Goal: Task Accomplishment & Management: Complete application form

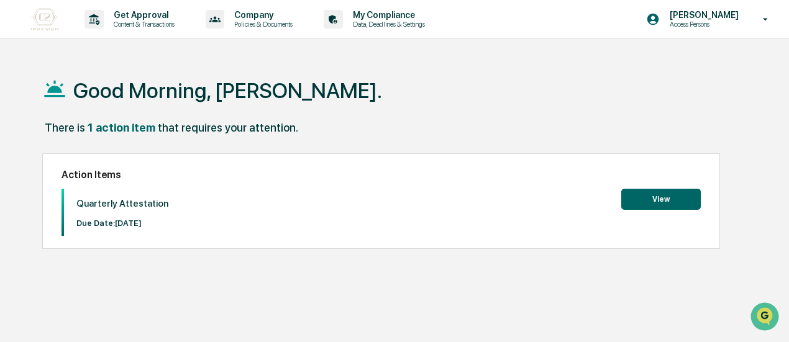
click at [648, 197] on button "View" at bounding box center [660, 199] width 79 height 21
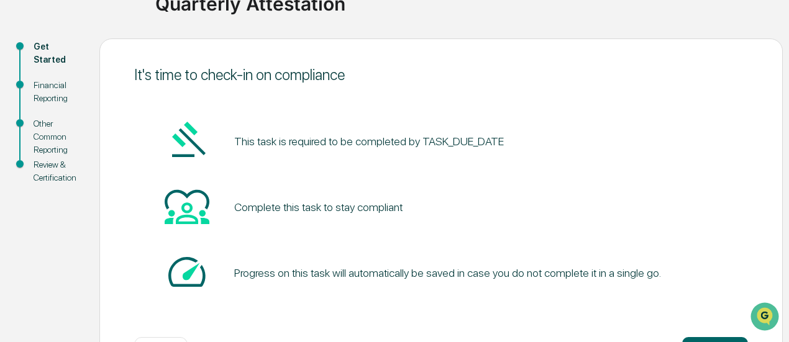
scroll to position [158, 0]
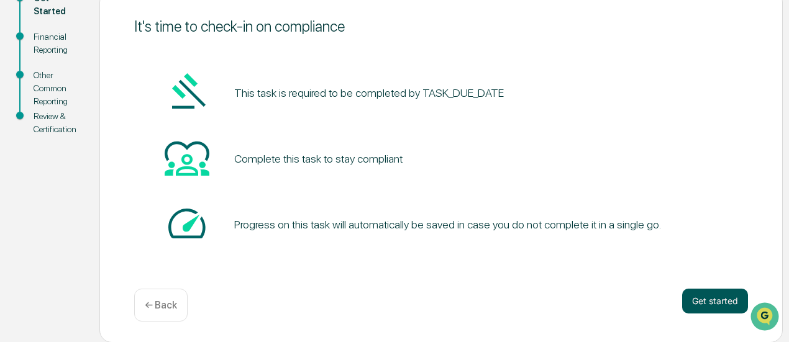
click at [713, 301] on button "Get started" at bounding box center [715, 301] width 66 height 25
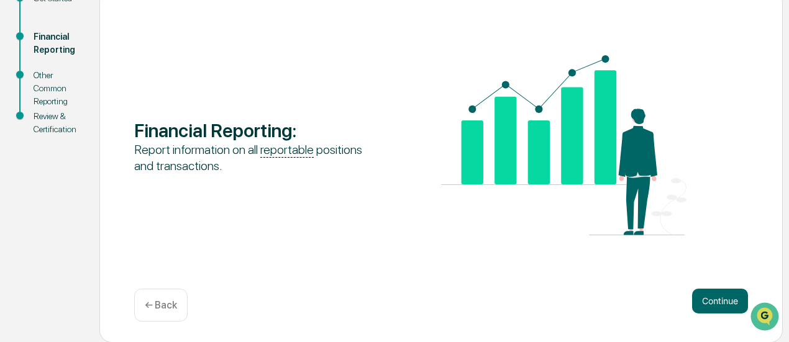
click at [713, 301] on button "Continue" at bounding box center [720, 301] width 56 height 25
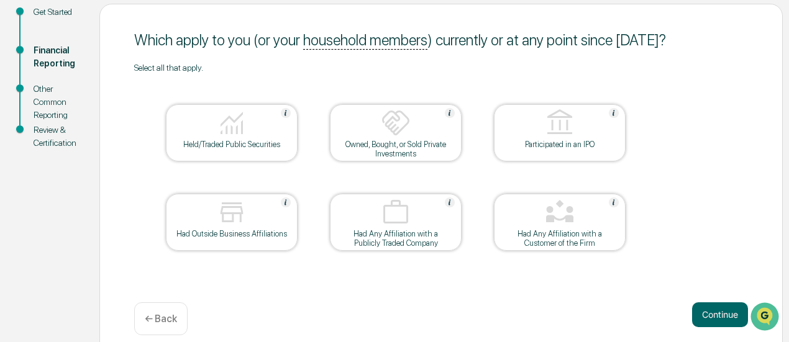
scroll to position [144, 0]
click at [255, 111] on div at bounding box center [232, 124] width 124 height 32
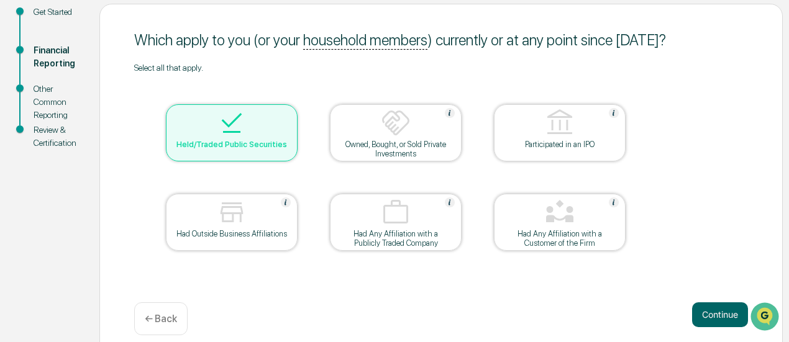
scroll to position [149, 0]
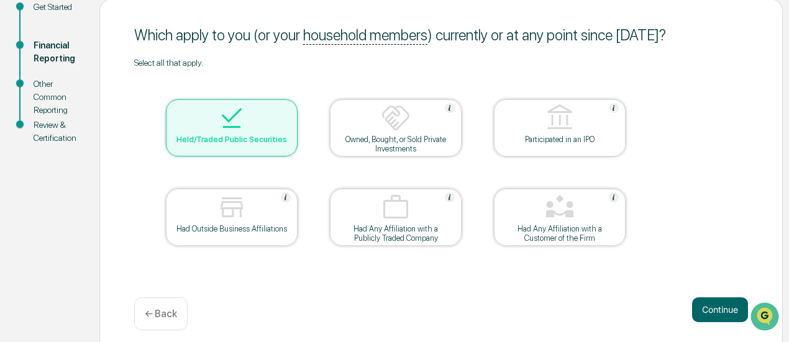
click at [590, 214] on div at bounding box center [559, 208] width 124 height 32
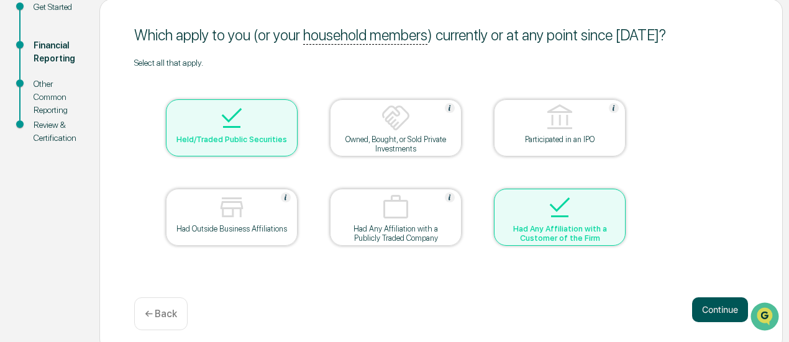
click at [724, 317] on button "Continue" at bounding box center [720, 309] width 56 height 25
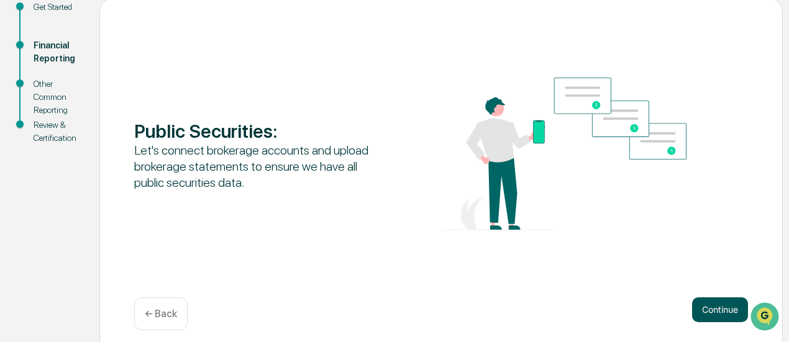
click at [721, 316] on button "Continue" at bounding box center [720, 309] width 56 height 25
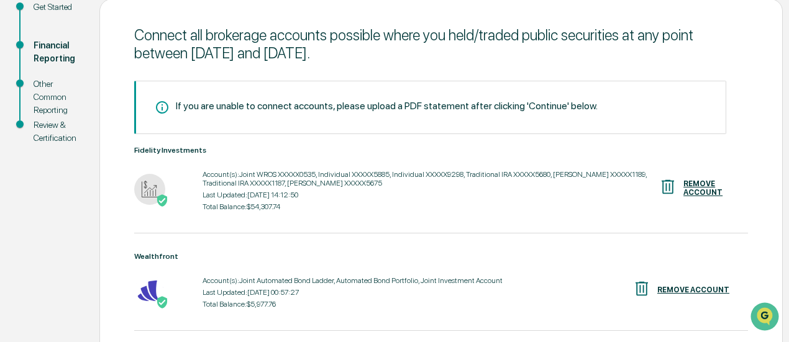
scroll to position [242, 0]
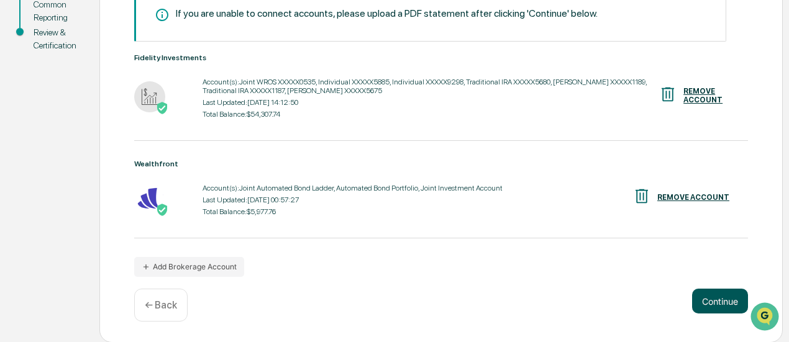
click at [708, 300] on button "Continue" at bounding box center [720, 301] width 56 height 25
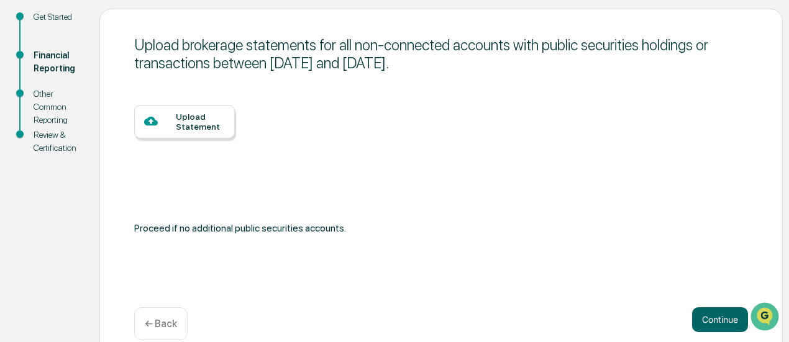
scroll to position [158, 0]
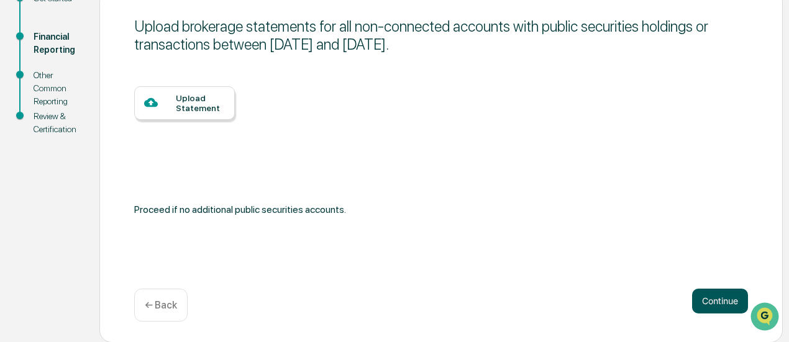
click at [708, 293] on button "Continue" at bounding box center [720, 301] width 56 height 25
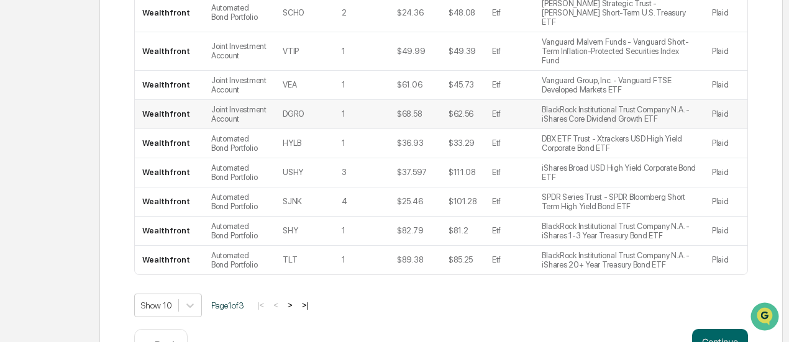
scroll to position [356, 0]
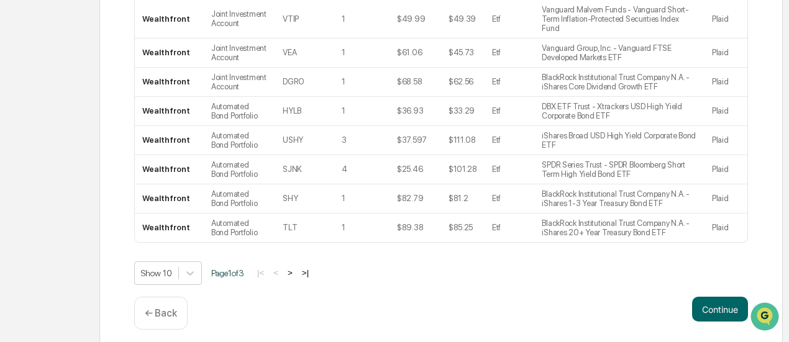
drag, startPoint x: 670, startPoint y: 256, endPoint x: 705, endPoint y: 266, distance: 36.8
click at [705, 266] on div "Show 10 Page 1 of 3 |< < > >|" at bounding box center [440, 273] width 613 height 24
click at [705, 300] on button "Continue" at bounding box center [720, 309] width 56 height 25
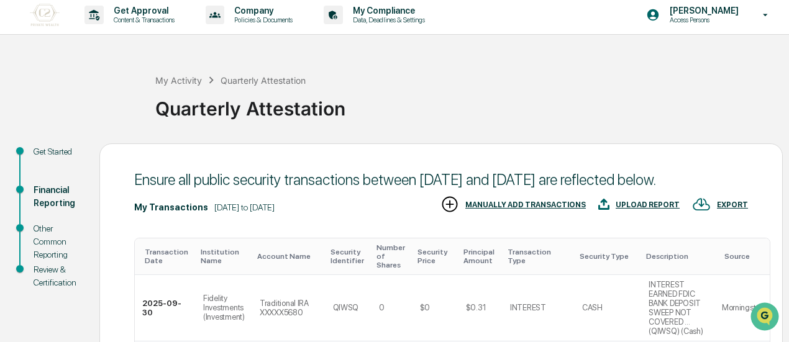
scroll to position [0, 0]
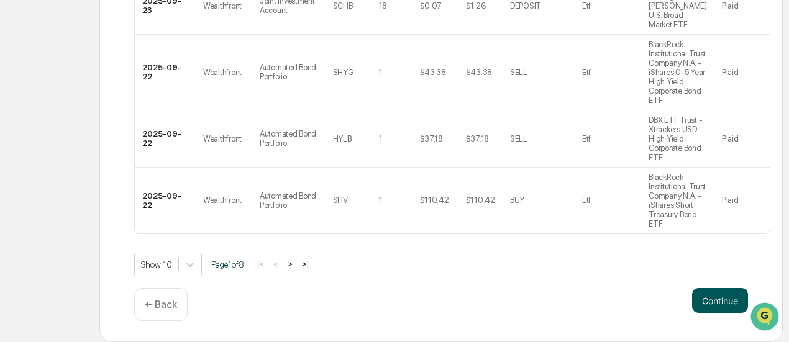
click at [720, 300] on button "Continue" at bounding box center [720, 300] width 56 height 25
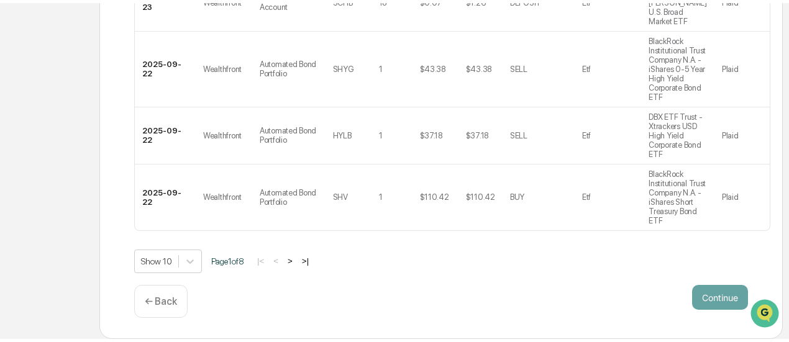
scroll to position [158, 0]
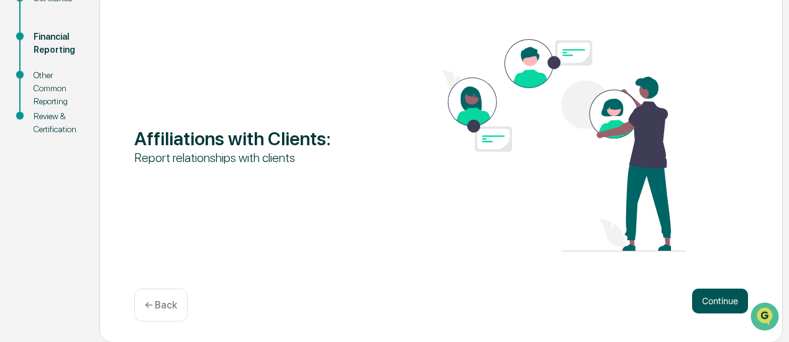
click at [704, 306] on button "Continue" at bounding box center [720, 301] width 56 height 25
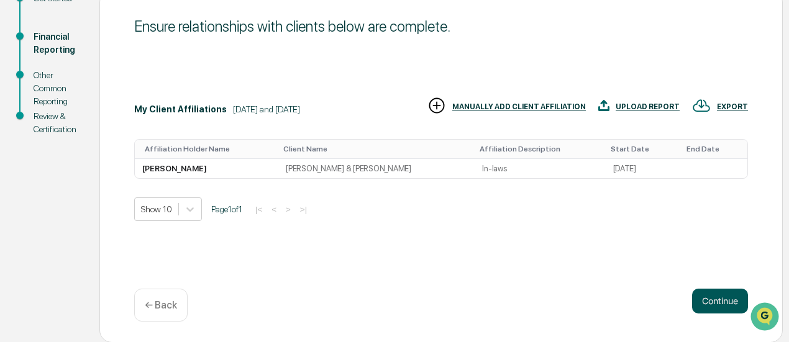
click at [727, 300] on button "Continue" at bounding box center [720, 301] width 56 height 25
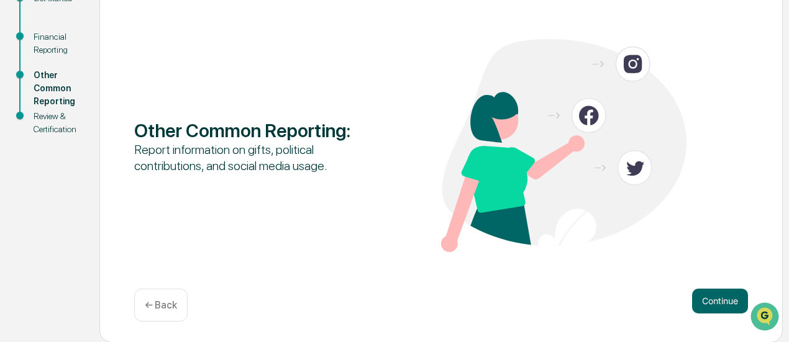
click at [727, 300] on button "Continue" at bounding box center [720, 301] width 56 height 25
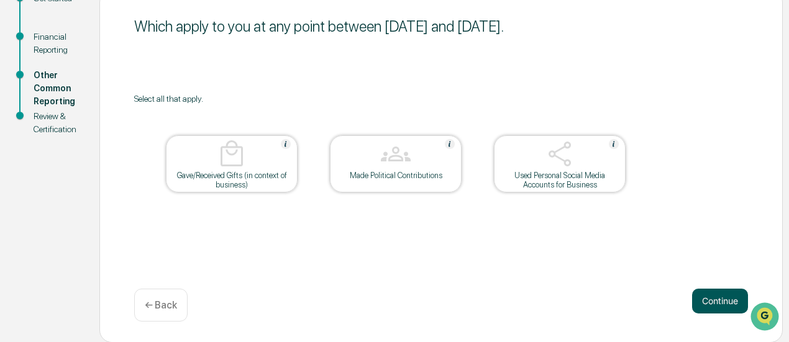
click at [725, 299] on button "Continue" at bounding box center [720, 301] width 56 height 25
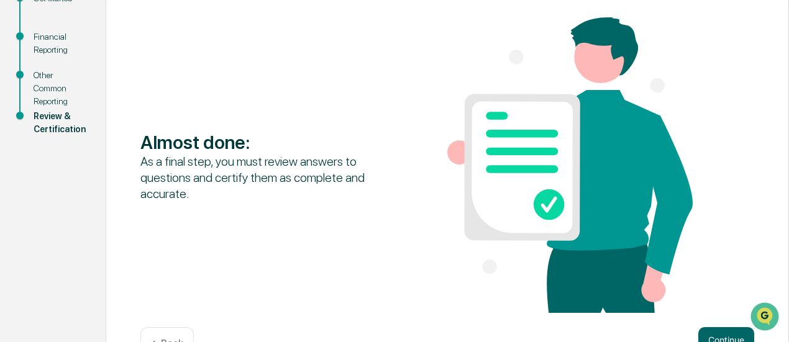
scroll to position [197, 0]
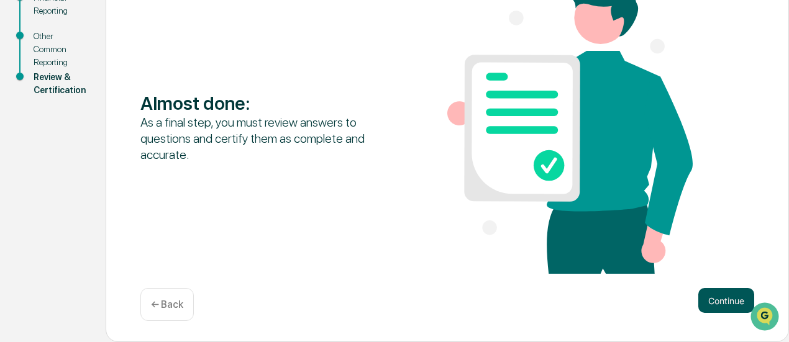
click at [720, 300] on button "Continue" at bounding box center [726, 300] width 56 height 25
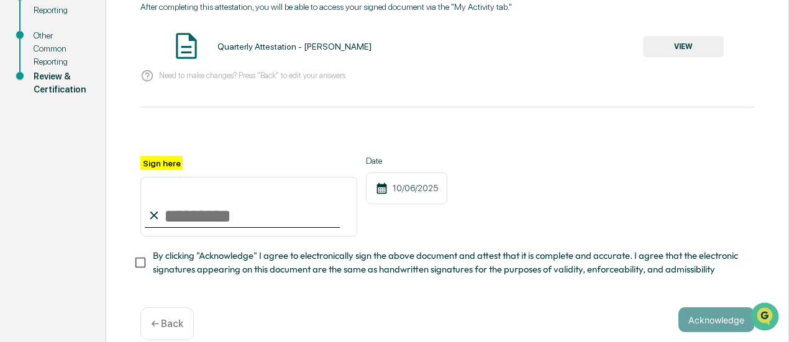
click at [163, 209] on input "Sign here" at bounding box center [248, 207] width 217 height 60
type input "**********"
click at [459, 197] on div "**********" at bounding box center [446, 196] width 613 height 81
click at [372, 261] on span "By clicking "Acknowledge" I agree to electronically sign the above document and…" at bounding box center [448, 263] width 591 height 28
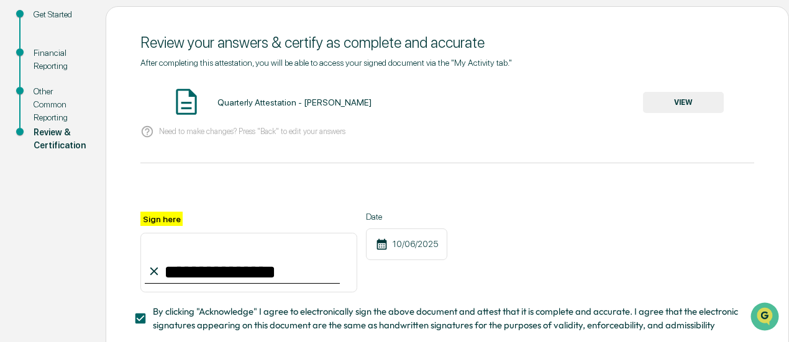
scroll to position [221, 0]
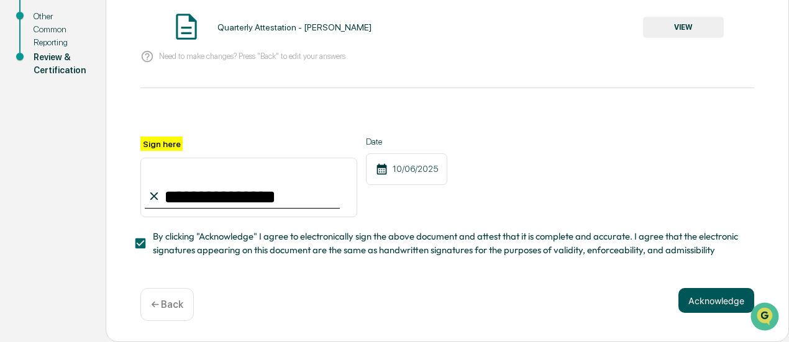
click at [724, 306] on button "Acknowledge" at bounding box center [716, 300] width 76 height 25
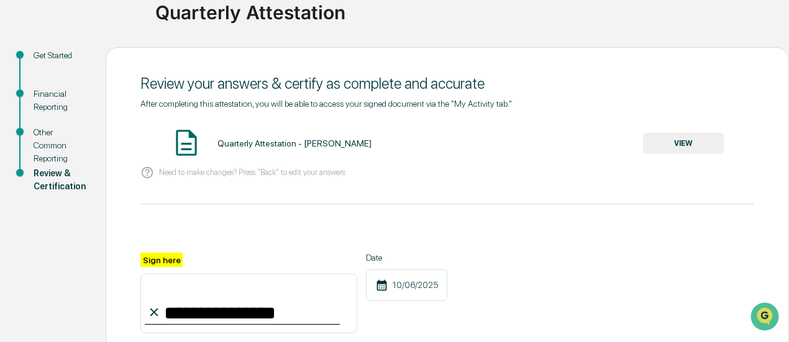
scroll to position [97, 0]
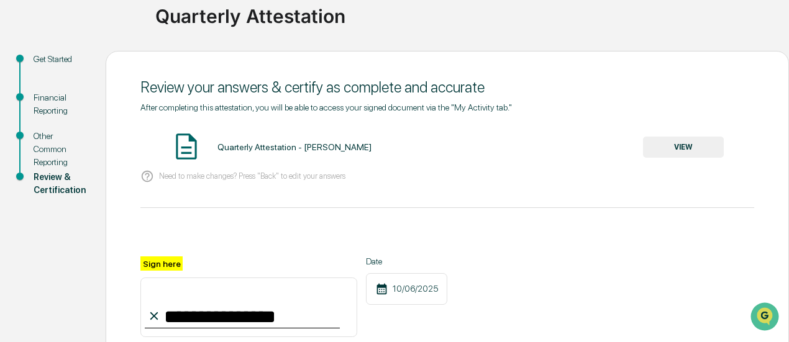
click at [686, 148] on button "VIEW" at bounding box center [683, 147] width 81 height 21
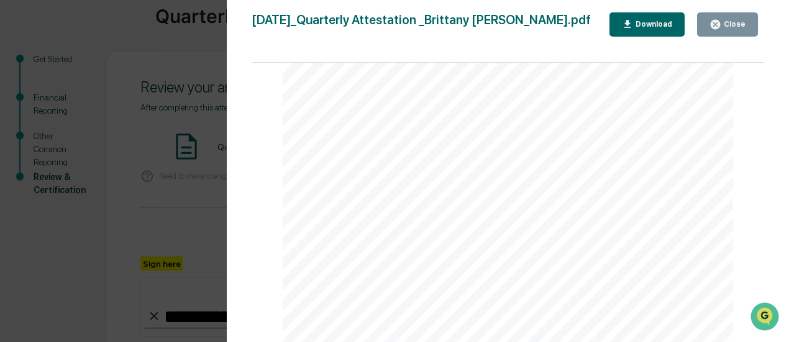
scroll to position [236, 0]
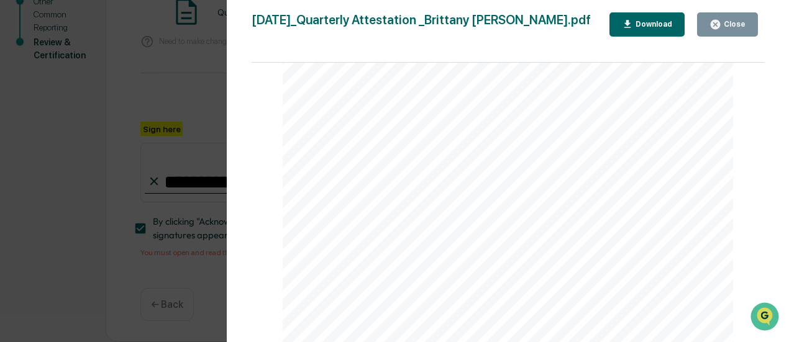
click at [712, 29] on icon "button" at bounding box center [715, 25] width 12 height 12
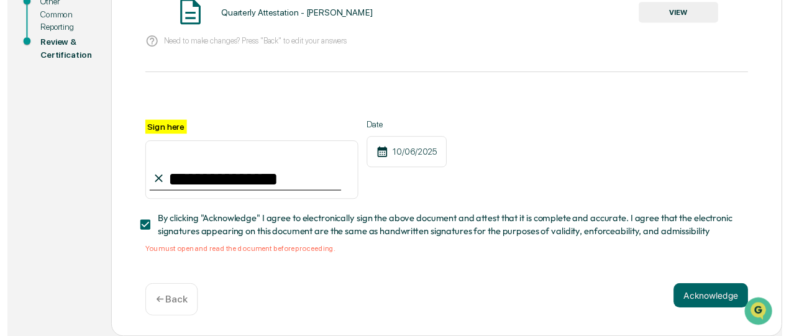
scroll to position [234, 0]
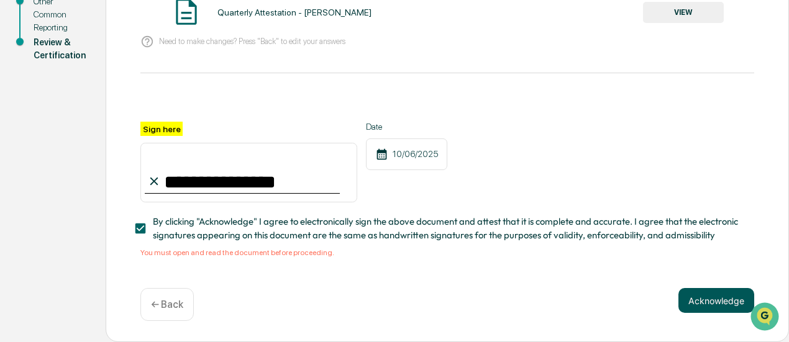
click at [727, 302] on button "Acknowledge" at bounding box center [716, 300] width 76 height 25
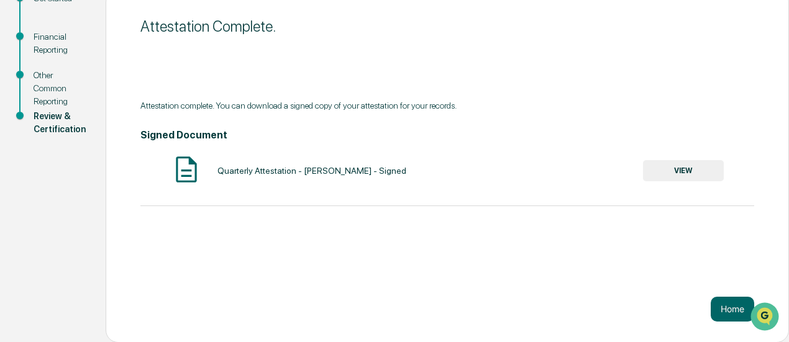
scroll to position [158, 0]
click at [717, 305] on button "Home" at bounding box center [731, 309] width 43 height 25
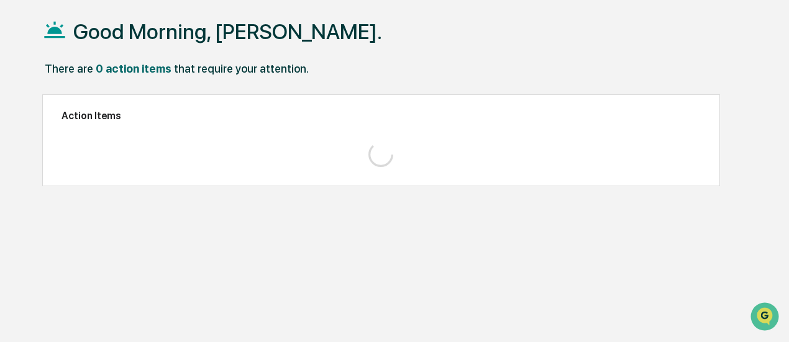
scroll to position [58, 0]
